Goal: Information Seeking & Learning: Learn about a topic

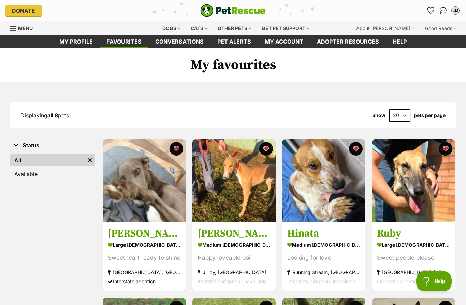
click at [279, 267] on div "Dixie, the greyhound large female Dog Sweetheart ready to shine Wyongah, NSW In…" at bounding box center [279, 295] width 354 height 312
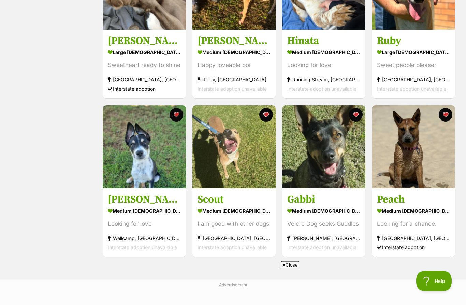
scroll to position [198, 0]
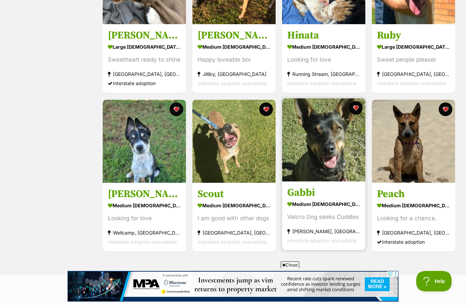
click at [344, 218] on div "Velcro Dog seeks Cuddles" at bounding box center [323, 217] width 73 height 9
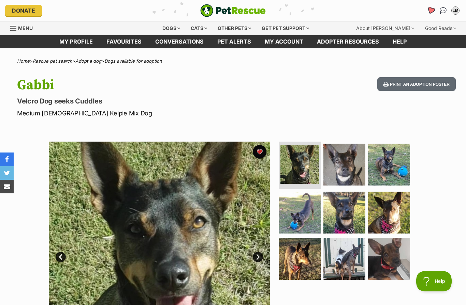
click at [433, 12] on icon "Favourites" at bounding box center [431, 10] width 8 height 8
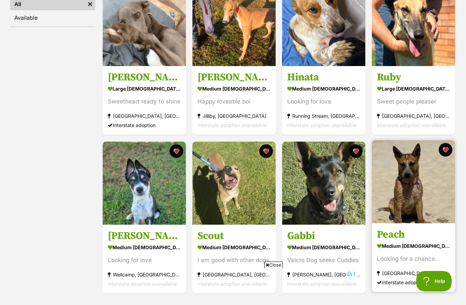
click at [404, 244] on div "medium [DEMOGRAPHIC_DATA] Dog" at bounding box center [413, 246] width 73 height 10
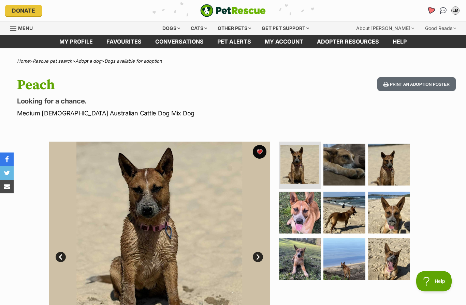
click at [432, 9] on icon "Favourites" at bounding box center [431, 10] width 8 height 8
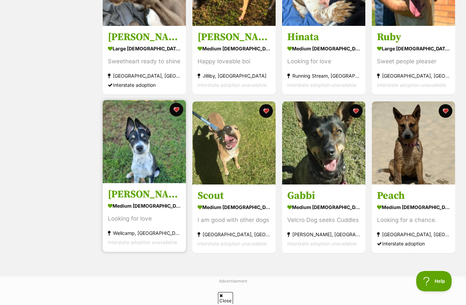
click at [166, 193] on h3 "[PERSON_NAME]" at bounding box center [144, 194] width 73 height 13
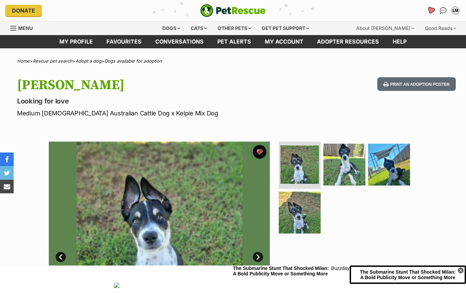
click at [432, 13] on icon "Favourites" at bounding box center [430, 10] width 9 height 9
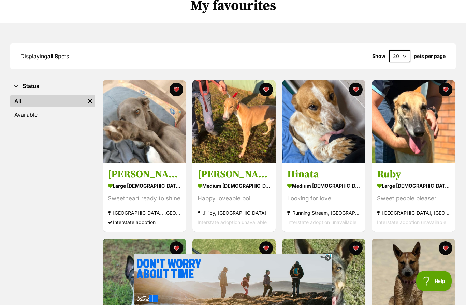
scroll to position [59, 0]
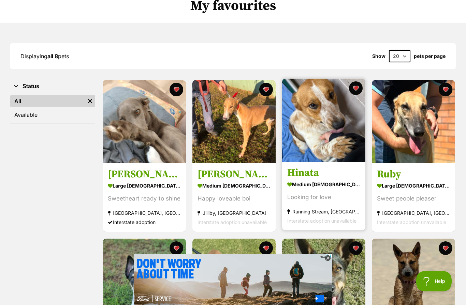
click at [340, 161] on img at bounding box center [323, 120] width 83 height 83
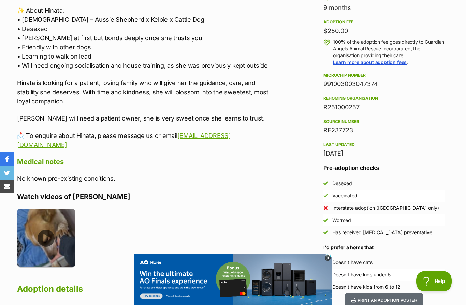
click at [48, 219] on img at bounding box center [46, 238] width 58 height 58
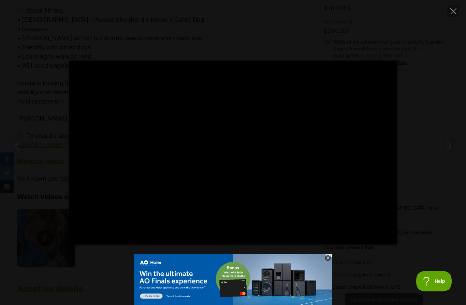
type input "100"
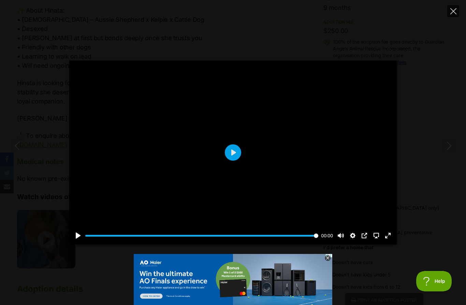
click at [449, 15] on button "Close" at bounding box center [453, 11] width 12 height 12
click at [455, 13] on icon "Close" at bounding box center [453, 11] width 6 height 6
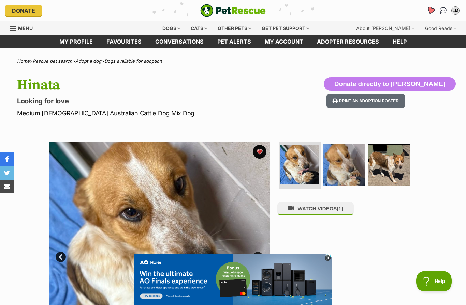
click at [431, 10] on icon "Favourites" at bounding box center [431, 10] width 8 height 8
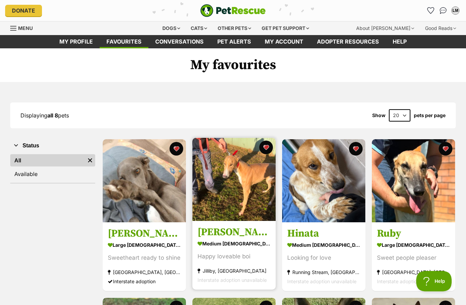
click at [245, 194] on img at bounding box center [233, 179] width 83 height 83
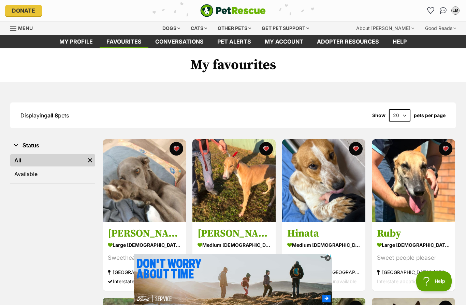
click at [330, 256] on icon at bounding box center [328, 259] width 6 height 6
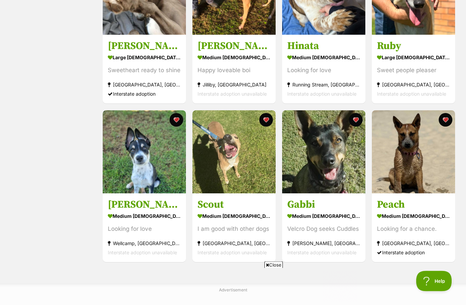
scroll to position [188, 0]
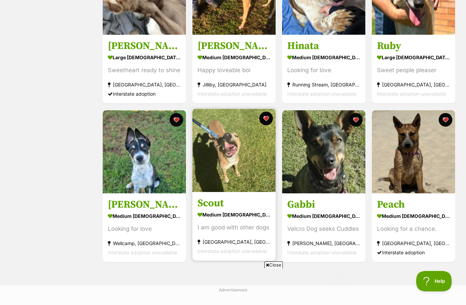
click at [237, 178] on img at bounding box center [233, 150] width 83 height 83
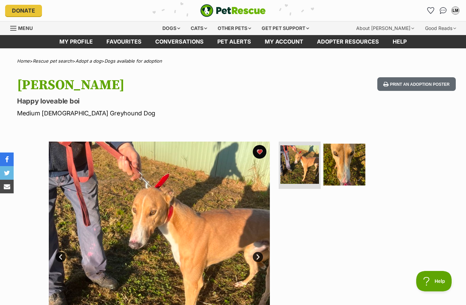
click at [227, 249] on img at bounding box center [159, 252] width 221 height 221
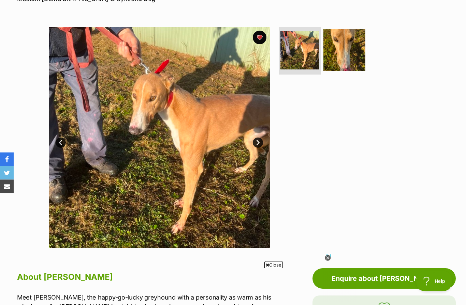
scroll to position [88, 0]
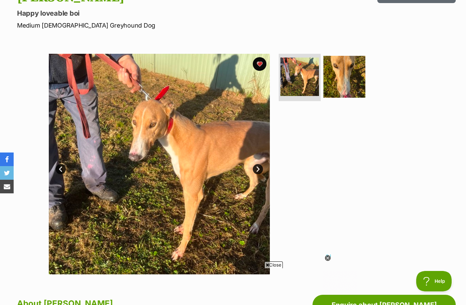
click at [260, 167] on link "Next" at bounding box center [258, 169] width 10 height 10
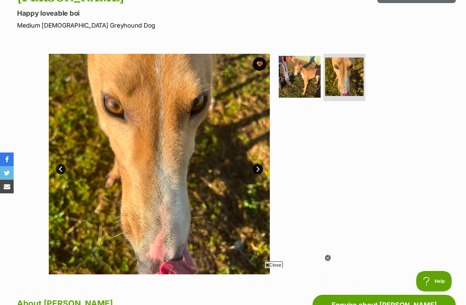
click at [260, 168] on link "Next" at bounding box center [258, 169] width 10 height 10
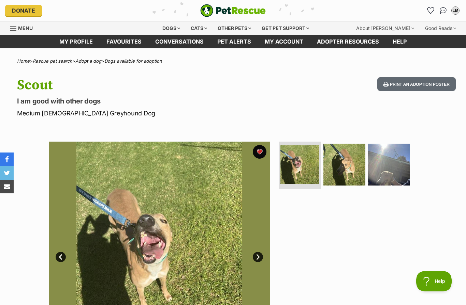
click at [261, 256] on link "Next" at bounding box center [258, 257] width 10 height 10
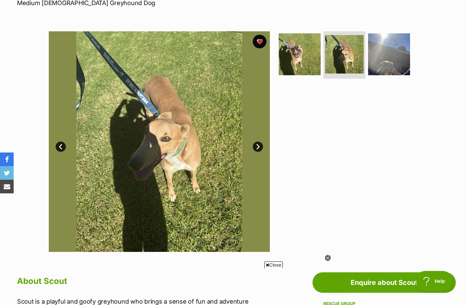
click at [261, 149] on link "Next" at bounding box center [258, 147] width 10 height 10
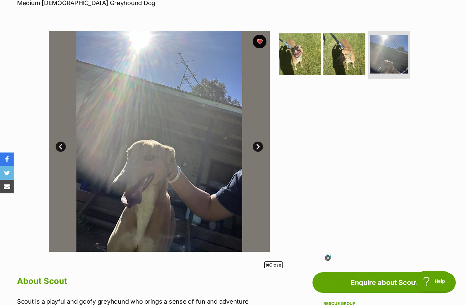
click at [260, 147] on link "Next" at bounding box center [258, 147] width 10 height 10
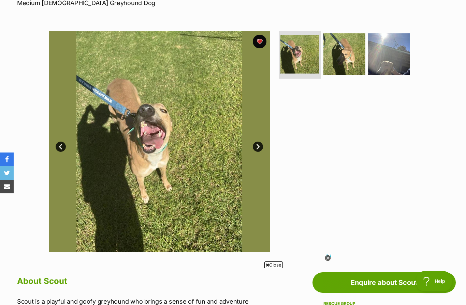
click at [210, 244] on img at bounding box center [159, 141] width 221 height 221
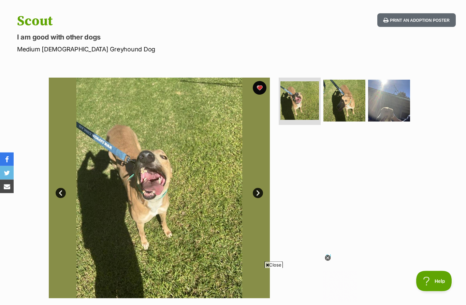
scroll to position [50, 0]
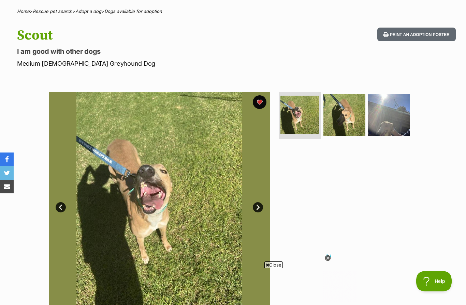
click at [329, 260] on icon at bounding box center [328, 259] width 6 height 6
click at [260, 205] on link "Next" at bounding box center [258, 208] width 10 height 10
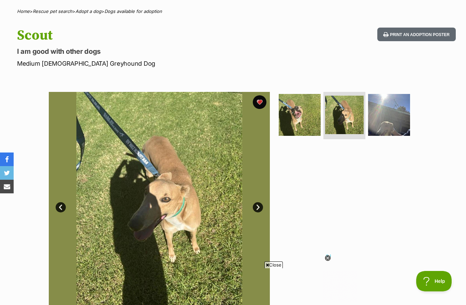
click at [259, 209] on link "Next" at bounding box center [258, 208] width 10 height 10
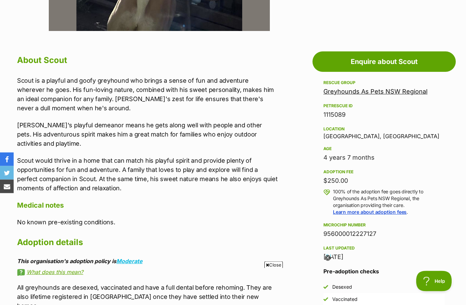
scroll to position [332, 0]
click at [329, 261] on icon at bounding box center [328, 259] width 6 height 6
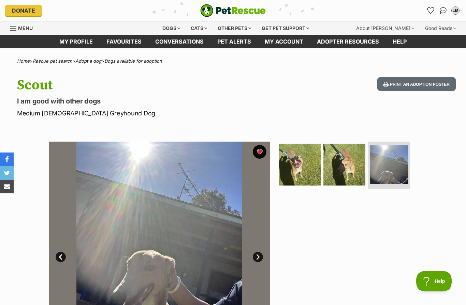
scroll to position [0, 0]
click at [303, 163] on img at bounding box center [300, 165] width 44 height 44
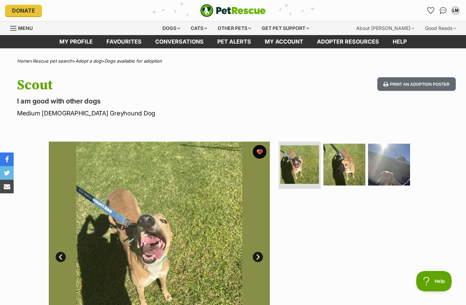
click at [261, 258] on link "Next" at bounding box center [258, 257] width 10 height 10
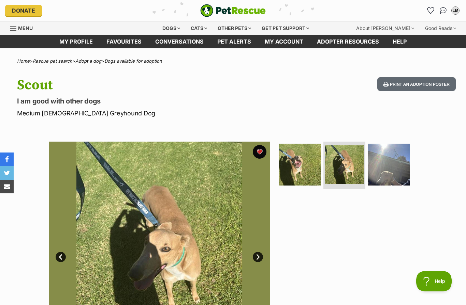
click at [262, 257] on link "Next" at bounding box center [258, 257] width 10 height 10
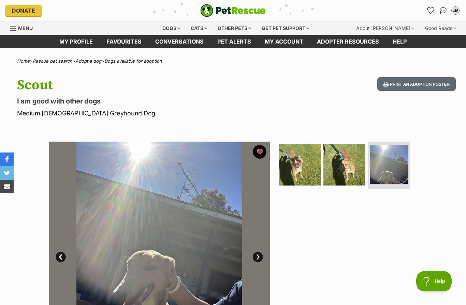
click at [261, 259] on link "Next" at bounding box center [258, 257] width 10 height 10
